Goal: Task Accomplishment & Management: Use online tool/utility

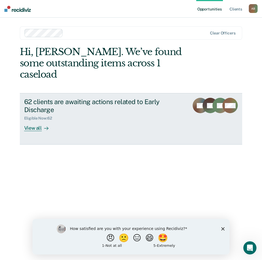
click at [38, 121] on div "View all" at bounding box center [39, 126] width 31 height 11
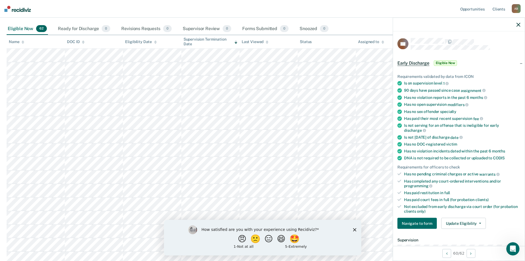
click at [262, 64] on span "Early Discharge" at bounding box center [414, 63] width 32 height 6
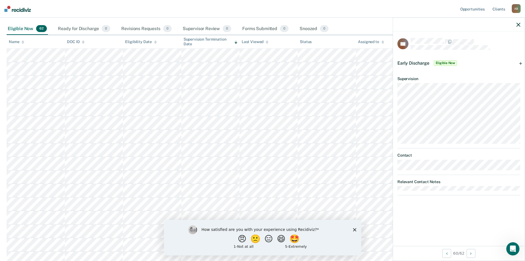
click at [262, 197] on div "CR Early Discharge Eligible Now Requirements validated by data from ICON Is on …" at bounding box center [459, 138] width 132 height 214
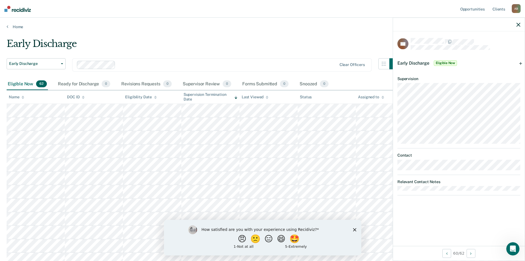
click at [262, 23] on icon "button" at bounding box center [519, 25] width 4 height 4
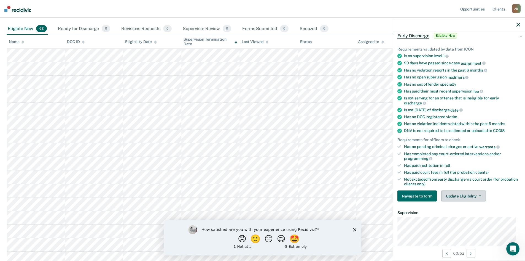
scroll to position [28, 0]
click at [262, 193] on button "Update Eligibility" at bounding box center [463, 195] width 45 height 11
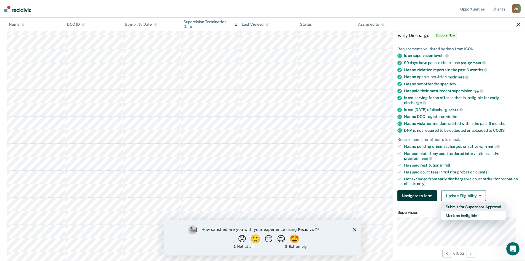
scroll to position [110, 0]
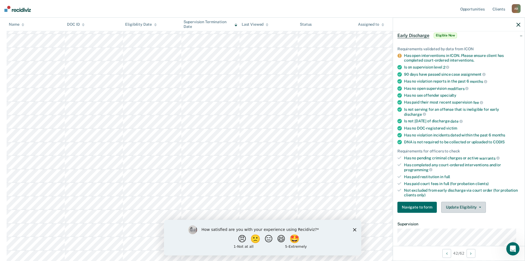
click at [262, 206] on span "button" at bounding box center [479, 206] width 4 height 1
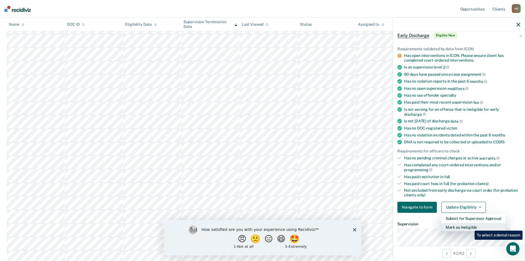
click at [262, 226] on button "Mark as Ineligible" at bounding box center [473, 226] width 65 height 9
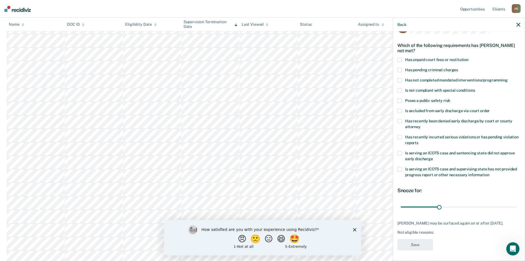
click at [262, 80] on span at bounding box center [400, 80] width 4 height 4
click at [262, 78] on input "Has not completed mandated interventions/programming" at bounding box center [508, 78] width 0 height 0
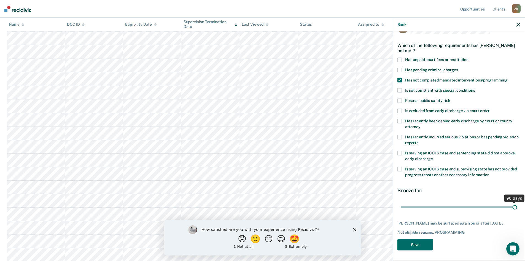
drag, startPoint x: 438, startPoint y: 208, endPoint x: 517, endPoint y: 202, distance: 80.2
type input "90"
click at [262, 202] on input "range" at bounding box center [459, 207] width 116 height 10
click at [262, 247] on button "Save" at bounding box center [416, 243] width 36 height 11
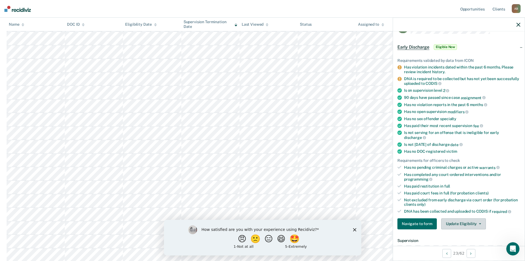
click at [262, 224] on button "Update Eligibility" at bounding box center [463, 223] width 45 height 11
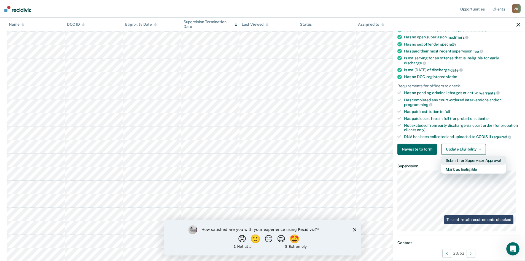
scroll to position [126, 0]
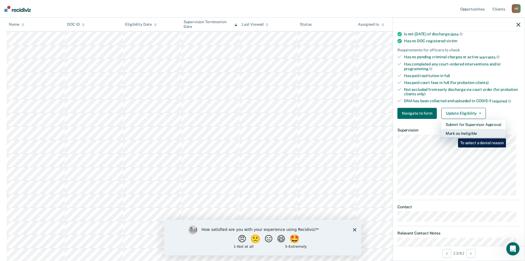
click at [262, 134] on button "Mark as Ineligible" at bounding box center [473, 132] width 65 height 9
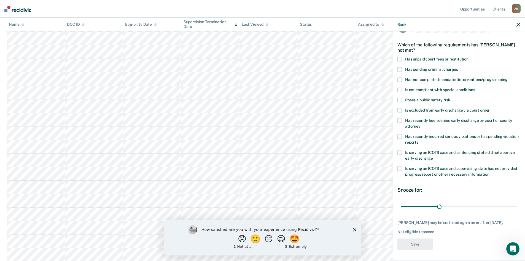
click at [262, 57] on span at bounding box center [400, 59] width 4 height 4
click at [262, 57] on input "Has unpaid court fees or restitution" at bounding box center [469, 57] width 0 height 0
click at [262, 77] on span at bounding box center [400, 79] width 4 height 4
click at [262, 77] on input "Has not completed mandated interventions/programming" at bounding box center [508, 77] width 0 height 0
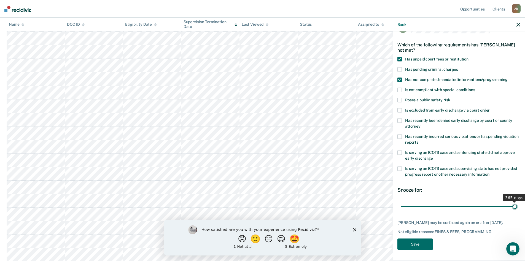
drag, startPoint x: 412, startPoint y: 202, endPoint x: 530, endPoint y: 198, distance: 117.3
type input "365"
click at [262, 201] on input "range" at bounding box center [459, 206] width 116 height 10
click at [262, 244] on button "Save" at bounding box center [416, 243] width 36 height 11
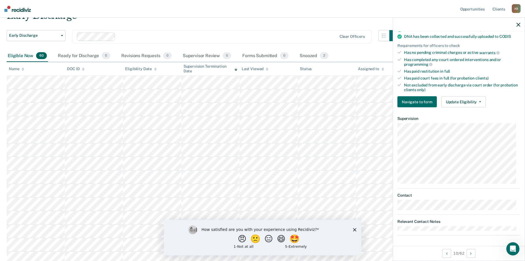
scroll to position [28, 0]
click at [256, 240] on button "🙁" at bounding box center [255, 238] width 15 height 11
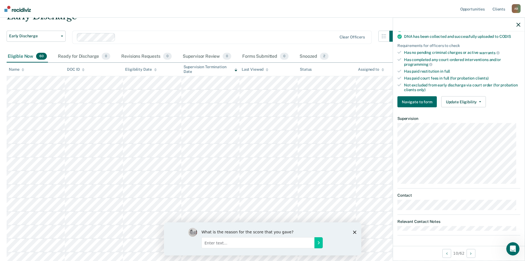
click at [259, 244] on input "Enter text..." at bounding box center [257, 242] width 113 height 11
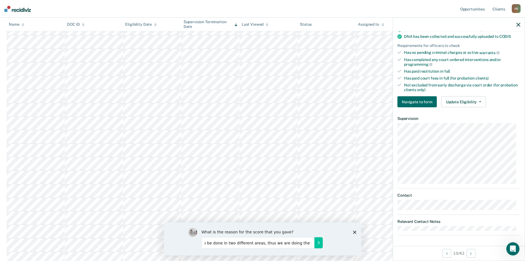
scroll to position [110, 0]
type input "This work we are already doing. This is causing this same work to be done in tw…"
click at [262, 242] on icon "Submit your response" at bounding box center [318, 242] width 1 height 2
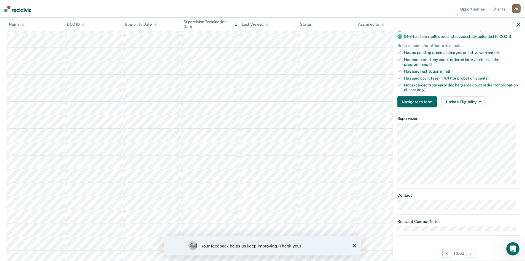
click at [262, 246] on polygon "Close survey" at bounding box center [354, 244] width 3 height 3
